Goal: Go to known website: Access a specific website the user already knows

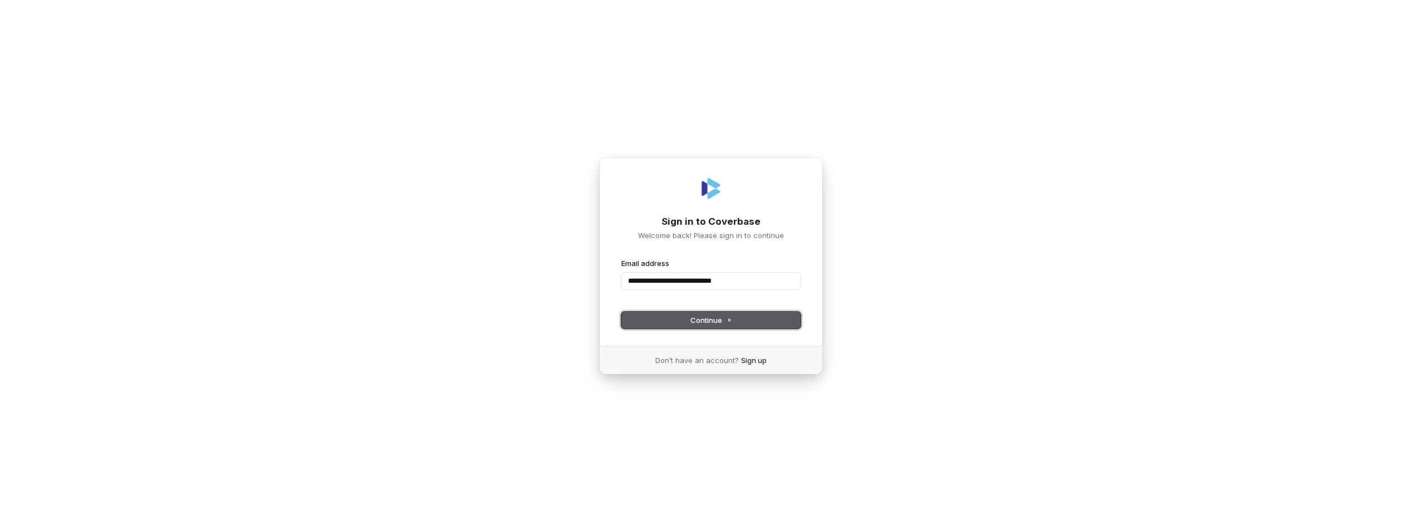
click at [643, 325] on button "Continue" at bounding box center [710, 319] width 179 height 17
type input "**********"
